Goal: Information Seeking & Learning: Find specific fact

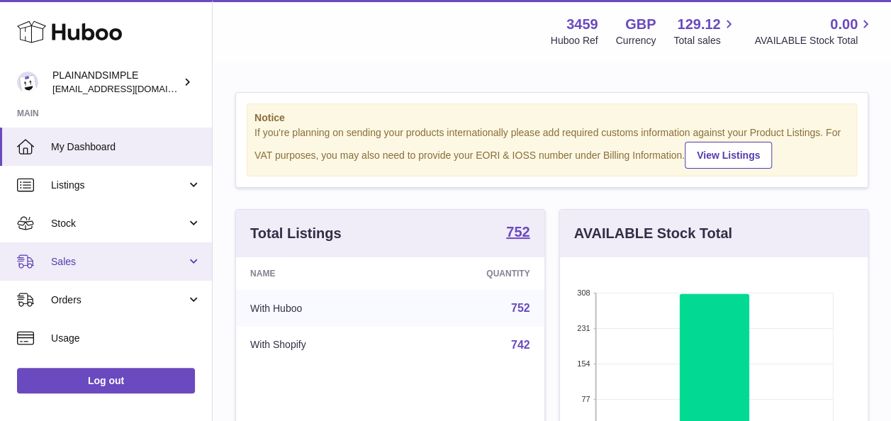
click at [111, 260] on span "Sales" at bounding box center [118, 261] width 135 height 13
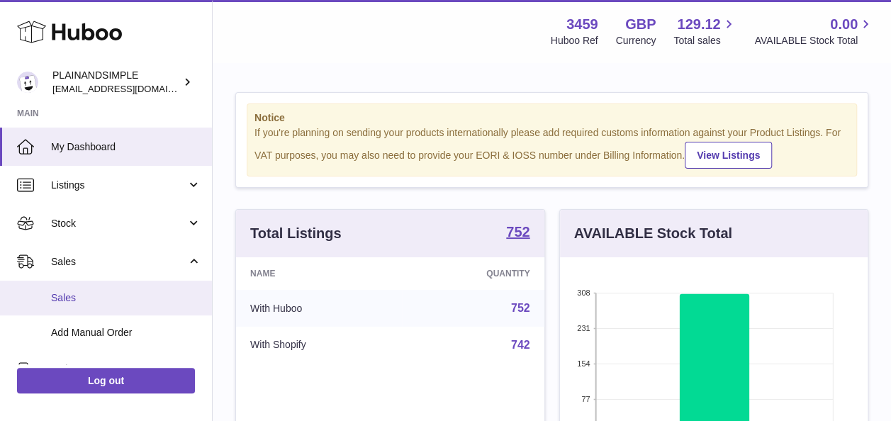
click at [89, 295] on span "Sales" at bounding box center [126, 297] width 150 height 13
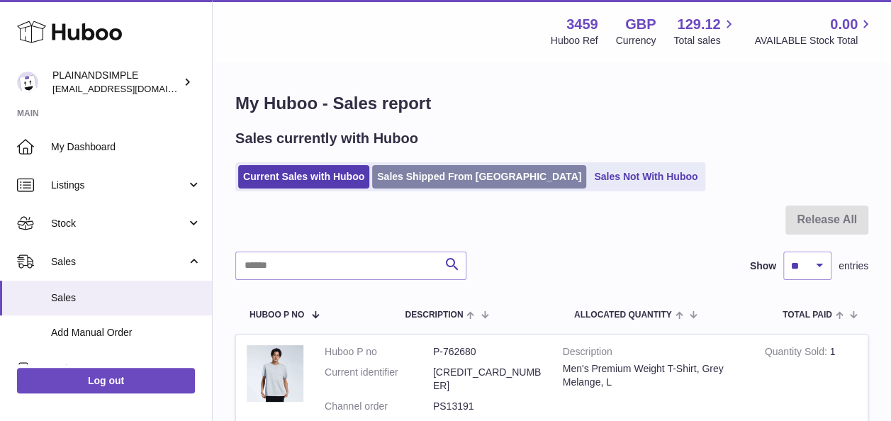
click at [468, 173] on link "Sales Shipped From Huboo" at bounding box center [479, 176] width 214 height 23
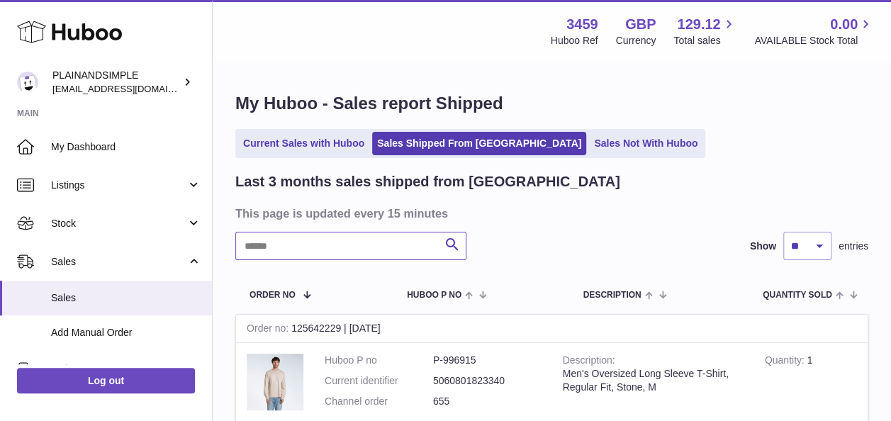
click at [359, 246] on input "text" at bounding box center [350, 246] width 231 height 28
paste input "**********"
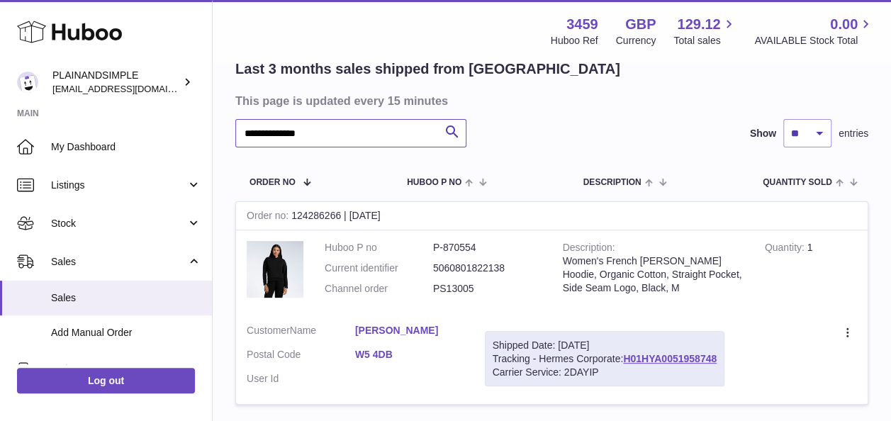
scroll to position [113, 0]
click at [397, 326] on link "[PERSON_NAME]" at bounding box center [409, 329] width 108 height 13
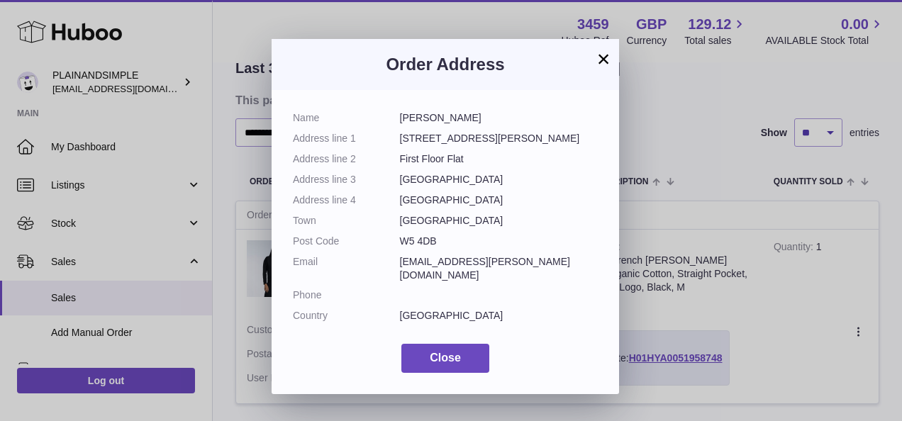
click at [603, 58] on button "×" at bounding box center [603, 58] width 17 height 17
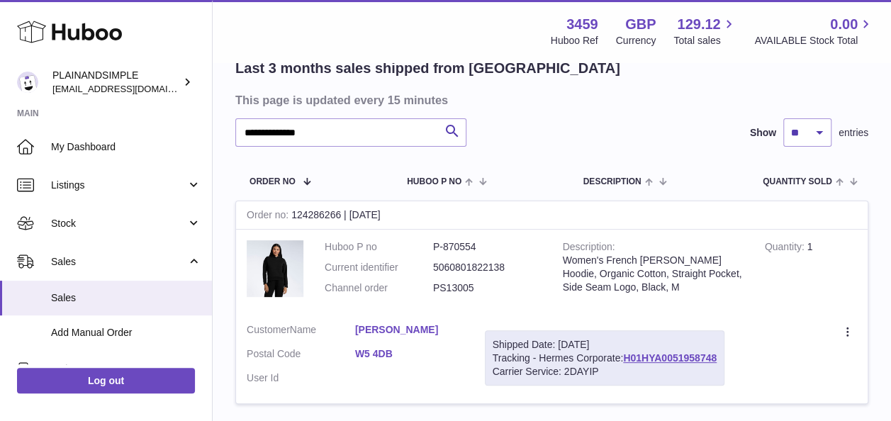
drag, startPoint x: 491, startPoint y: 291, endPoint x: 427, endPoint y: 285, distance: 63.3
click at [427, 285] on dl "Huboo P no P-870554 Current identifier 5060801822138 Channel order PS13005" at bounding box center [433, 271] width 217 height 62
copy dl "PS13005"
click at [458, 247] on dd "P-870554" at bounding box center [487, 246] width 108 height 13
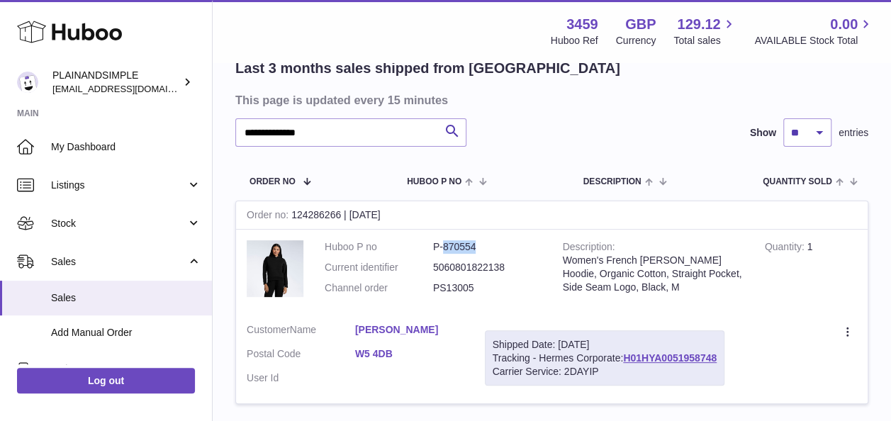
copy dd "870554"
click at [275, 133] on input "**********" at bounding box center [350, 132] width 231 height 28
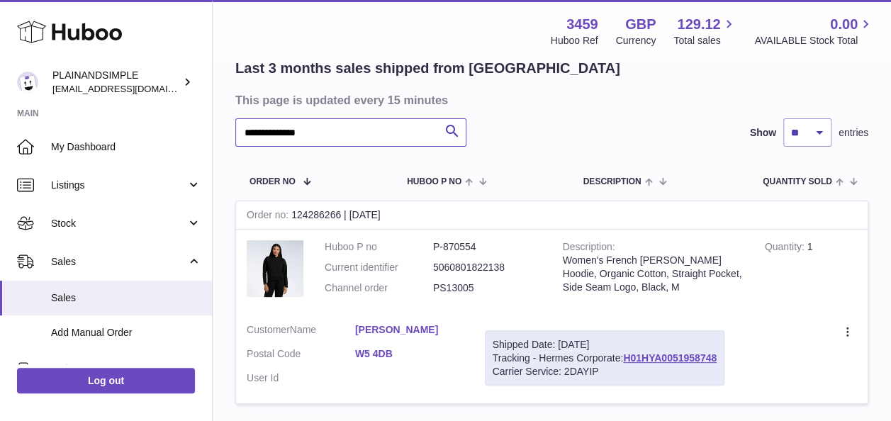
paste input "text"
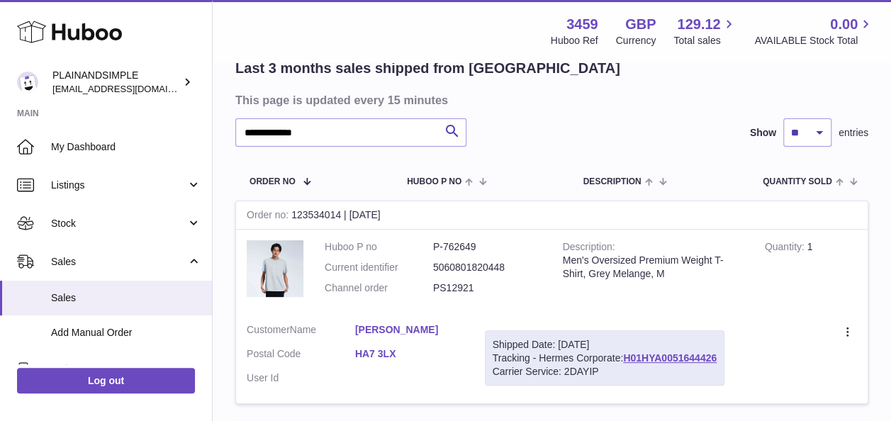
click at [440, 286] on dd "PS12921" at bounding box center [487, 287] width 108 height 13
copy dd "PS12921"
click at [458, 244] on dd "P-762649" at bounding box center [487, 246] width 108 height 13
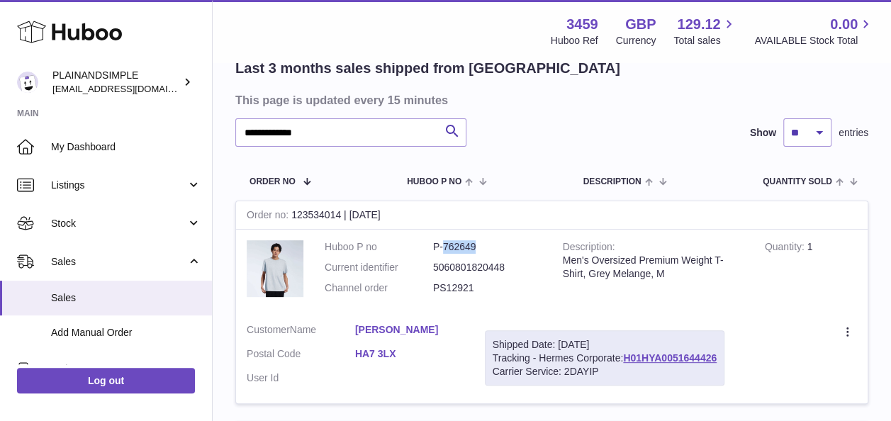
click at [458, 244] on dd "P-762649" at bounding box center [487, 246] width 108 height 13
copy dd "762649"
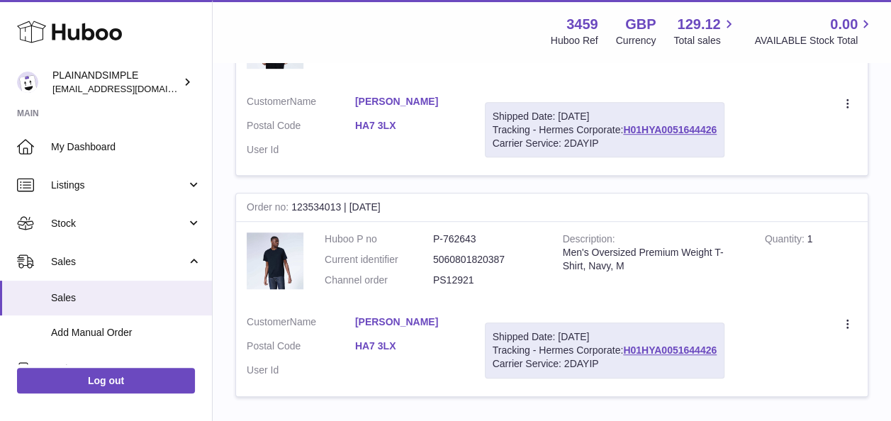
scroll to position [343, 0]
click at [458, 237] on dd "P-762643" at bounding box center [487, 237] width 108 height 13
copy dd "762643"
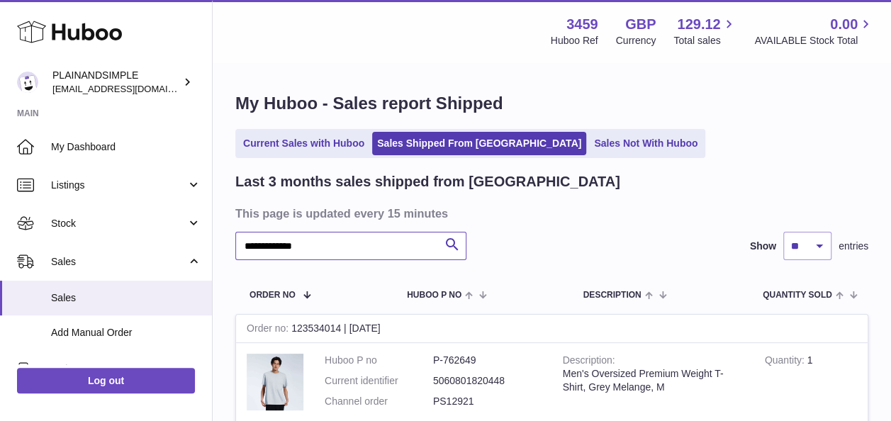
click at [312, 245] on input "**********" at bounding box center [350, 246] width 231 height 28
paste input "***"
type input "**********"
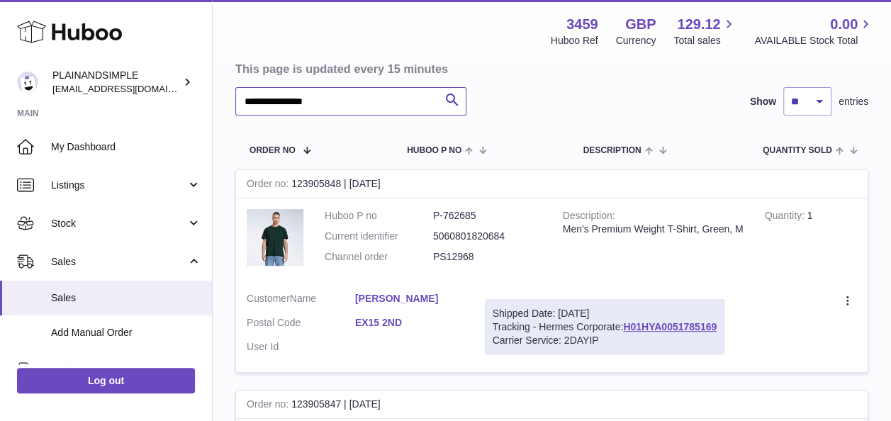
scroll to position [146, 0]
click at [466, 206] on td "Huboo P no P-762685 Current identifier 5060801820684 Channel order PS12968" at bounding box center [433, 238] width 238 height 83
copy dd "762685"
click at [472, 289] on td "Customer Name [PERSON_NAME] Postal Code EX15 2ND User Id" at bounding box center [355, 325] width 238 height 91
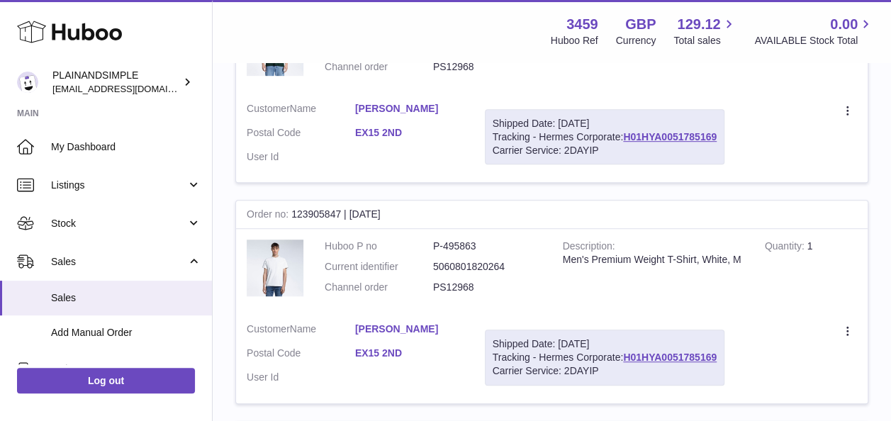
scroll to position [342, 0]
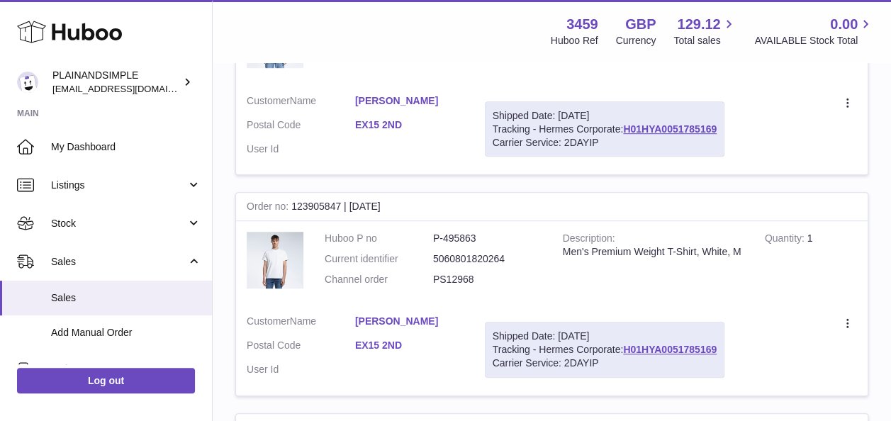
click at [468, 233] on dd "P-495863" at bounding box center [487, 238] width 108 height 13
copy dd "495863"
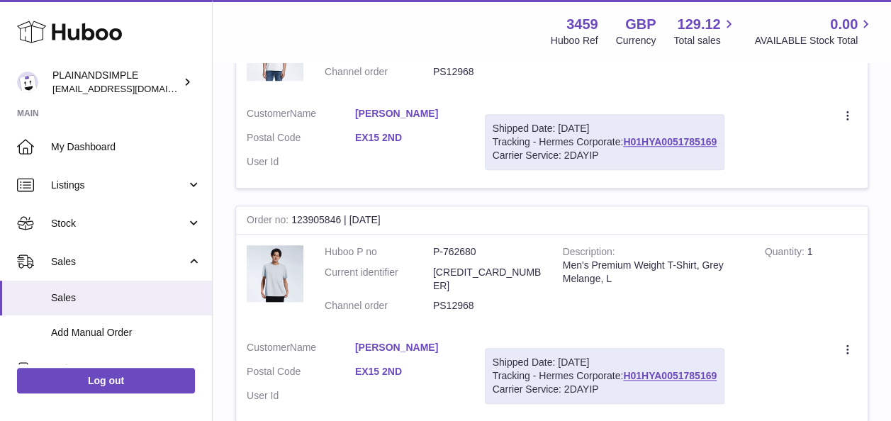
scroll to position [554, 0]
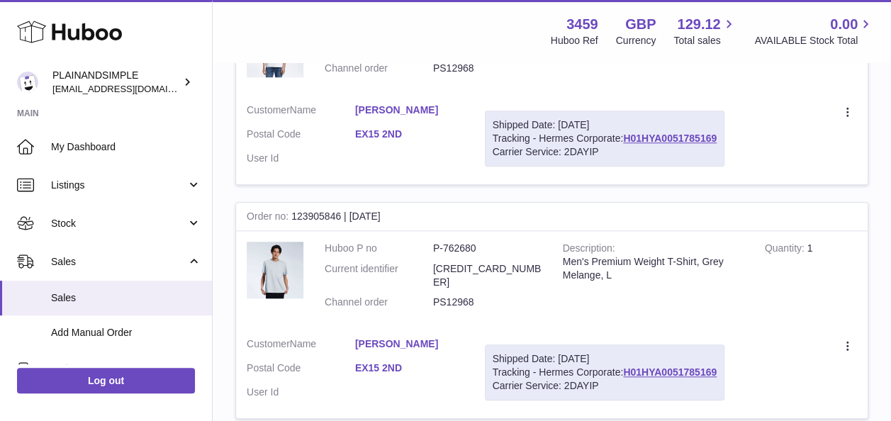
click at [466, 237] on td "Huboo P no P-762680 Current identifier [CREDIT_CARD_NUMBER] Channel order PS129…" at bounding box center [433, 279] width 238 height 96
copy dd "762680"
click at [447, 296] on dd "PS12968" at bounding box center [487, 302] width 108 height 13
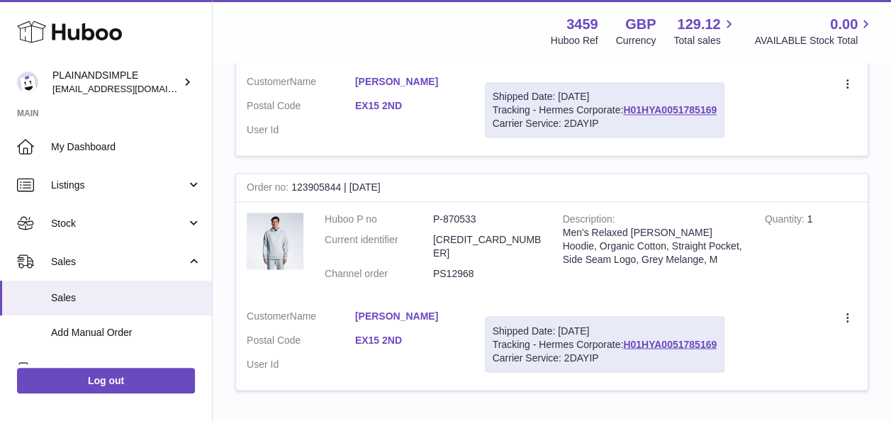
scroll to position [1072, 0]
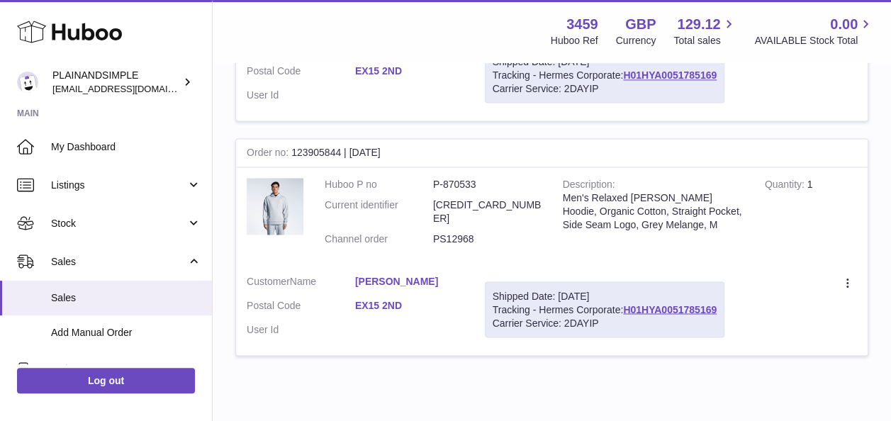
click at [467, 178] on dd "P-870533" at bounding box center [487, 184] width 108 height 13
click at [454, 178] on dd "P-870533" at bounding box center [487, 184] width 108 height 13
click at [505, 178] on dd "P-870533" at bounding box center [487, 184] width 108 height 13
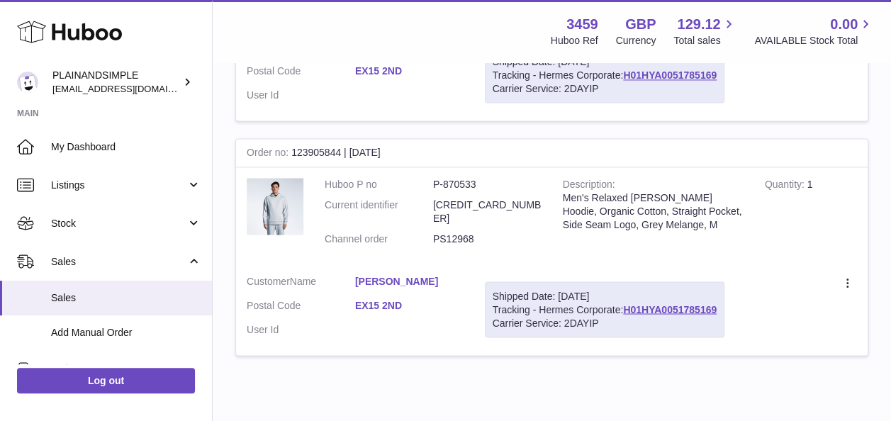
click at [449, 167] on td "Huboo P no P-870533 Current identifier [CREDIT_CARD_NUMBER] Channel order PS129…" at bounding box center [433, 215] width 238 height 96
click at [450, 178] on dd "P-870533" at bounding box center [487, 184] width 108 height 13
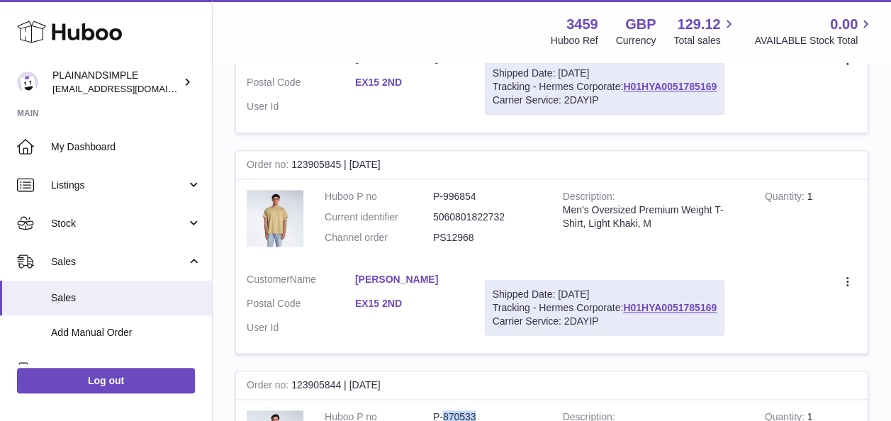
scroll to position [838, 0]
click at [465, 191] on dd "P-996854" at bounding box center [487, 197] width 108 height 13
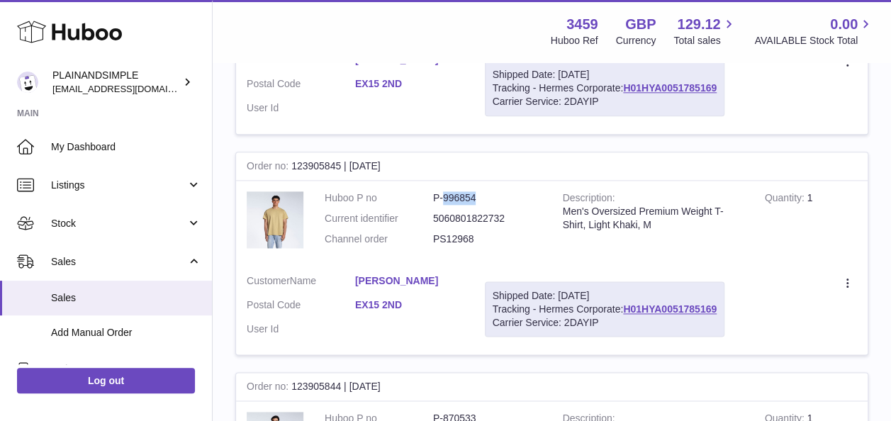
click at [465, 191] on dd "P-996854" at bounding box center [487, 197] width 108 height 13
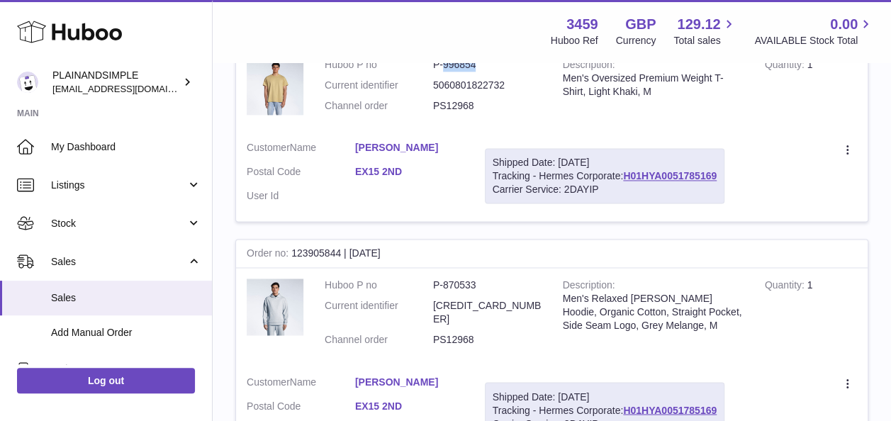
scroll to position [973, 0]
click at [458, 277] on dd "P-870533" at bounding box center [487, 283] width 108 height 13
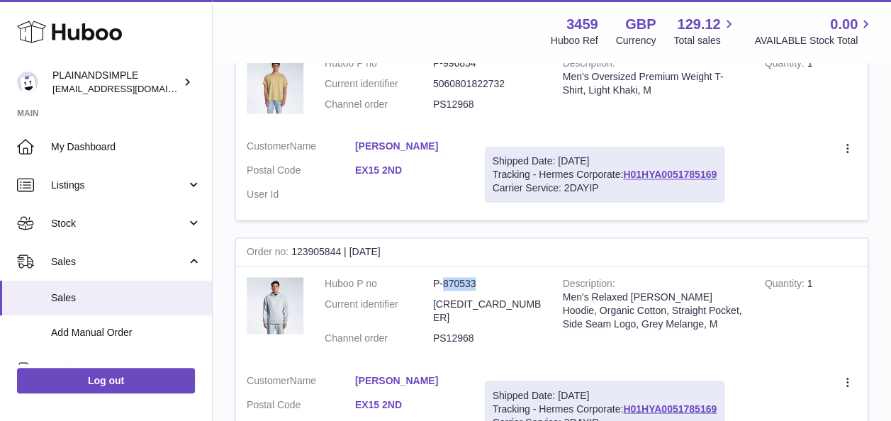
click at [458, 277] on dd "P-870533" at bounding box center [487, 283] width 108 height 13
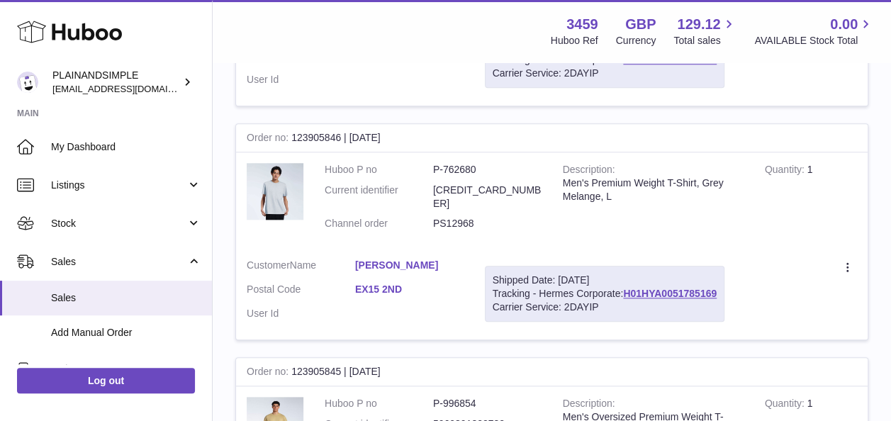
scroll to position [618, 0]
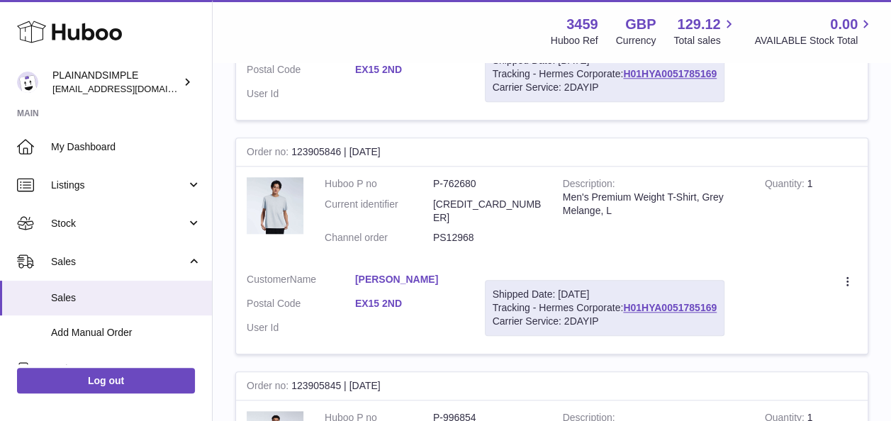
click at [462, 180] on dd "P-762680" at bounding box center [487, 183] width 108 height 13
click at [496, 179] on dd "P-762680" at bounding box center [487, 183] width 108 height 13
click at [469, 180] on dd "P-762680" at bounding box center [487, 183] width 108 height 13
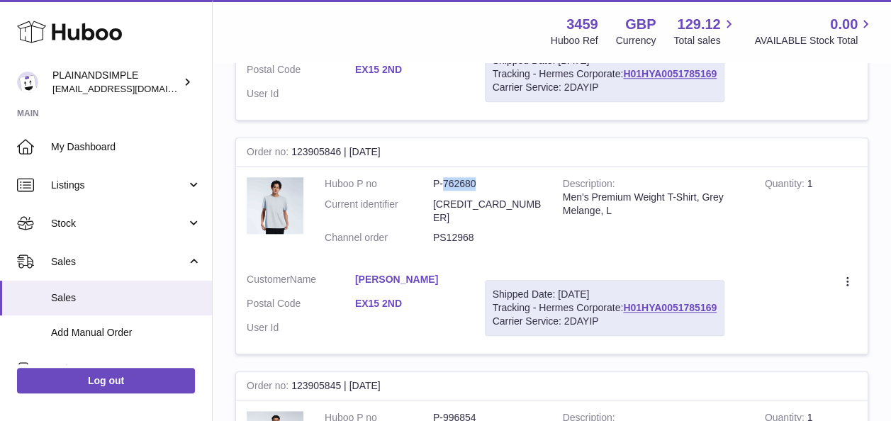
click at [469, 180] on dd "P-762680" at bounding box center [487, 183] width 108 height 13
